Goal: Transaction & Acquisition: Subscribe to service/newsletter

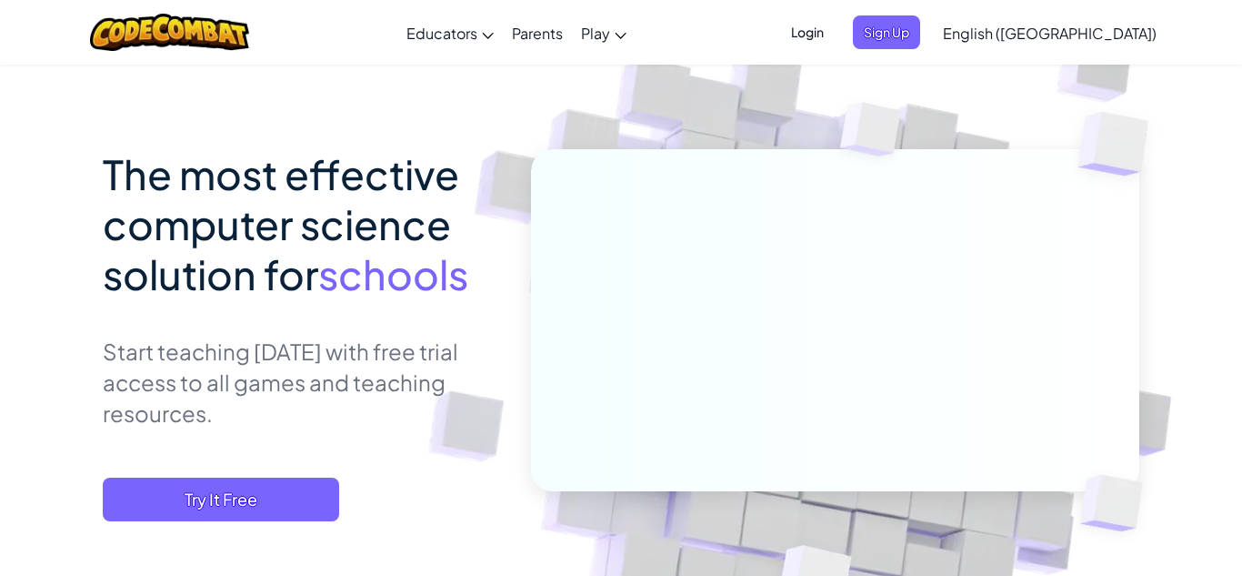
scroll to position [97, 0]
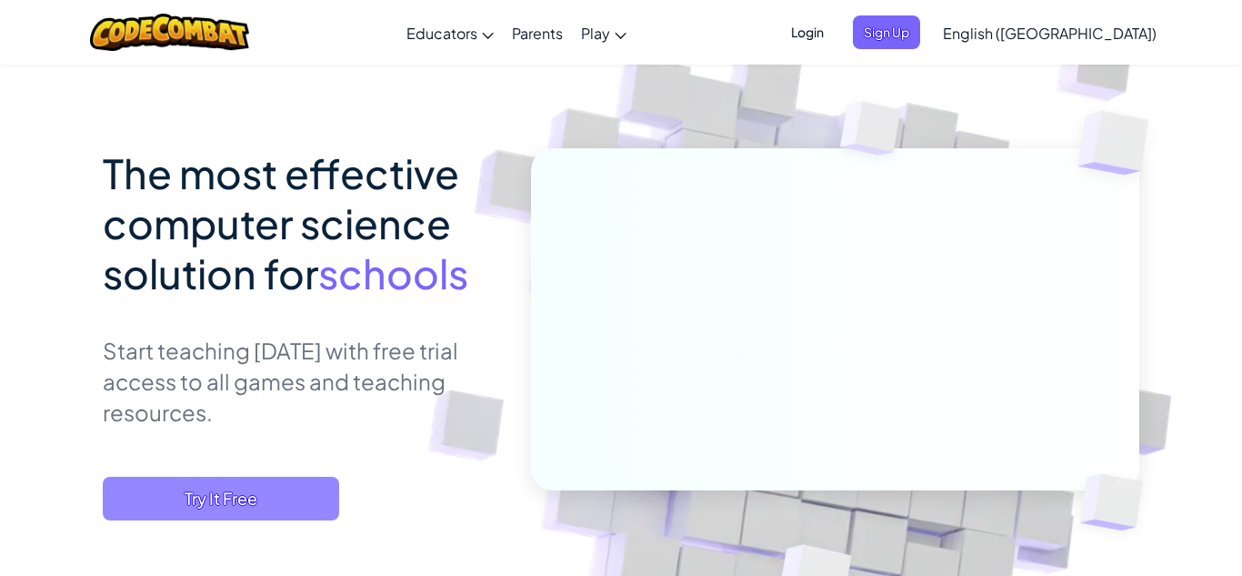
click at [320, 491] on span "Try It Free" at bounding box center [221, 499] width 236 height 44
